Goal: Task Accomplishment & Management: Complete application form

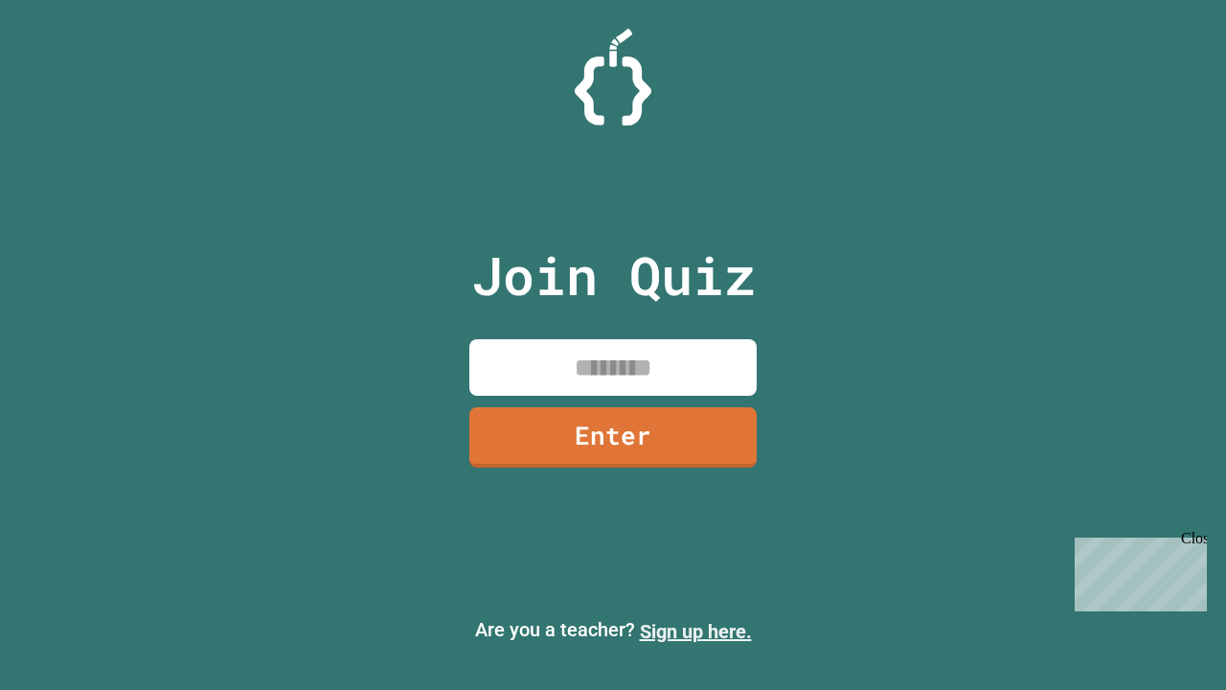
click at [695, 631] on link "Sign up here." at bounding box center [696, 631] width 112 height 23
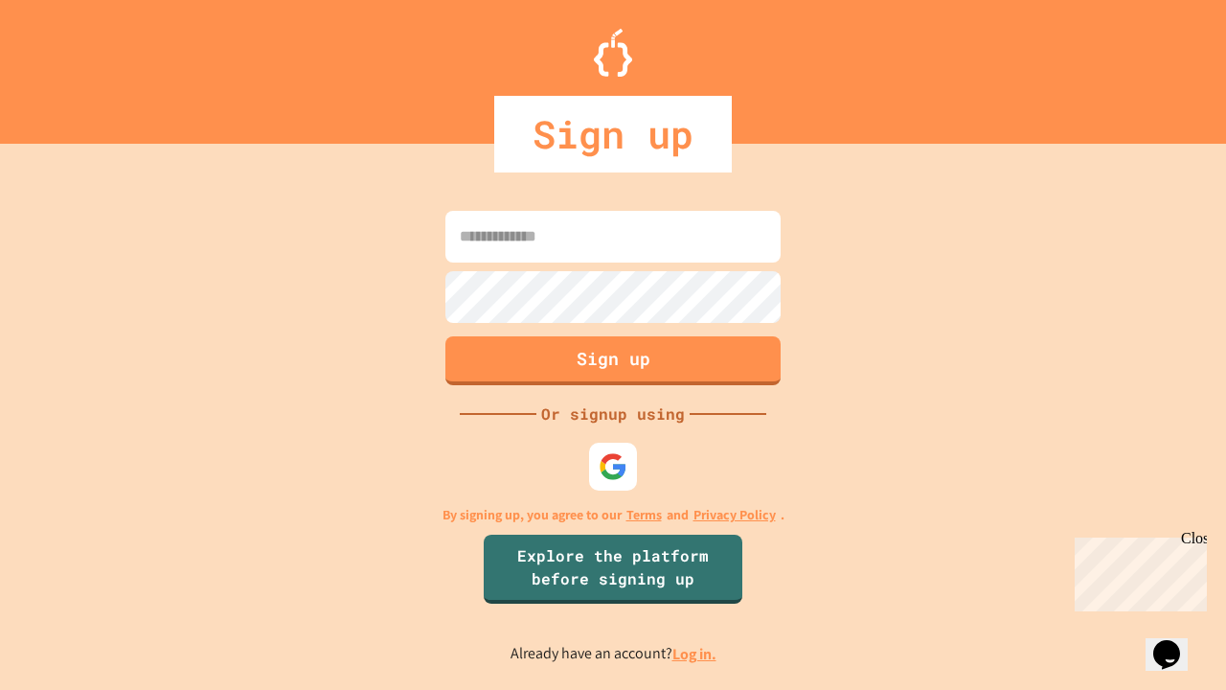
click at [695, 653] on link "Log in." at bounding box center [694, 654] width 44 height 20
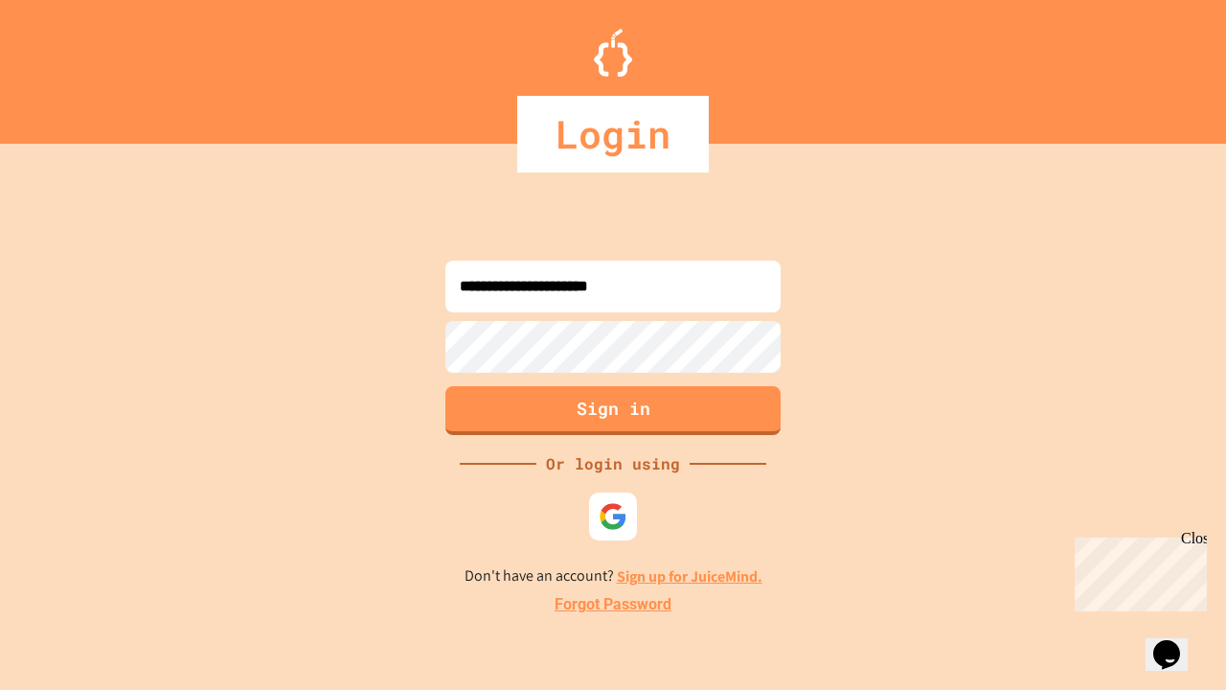
type input "**********"
